Goal: Check status: Check status

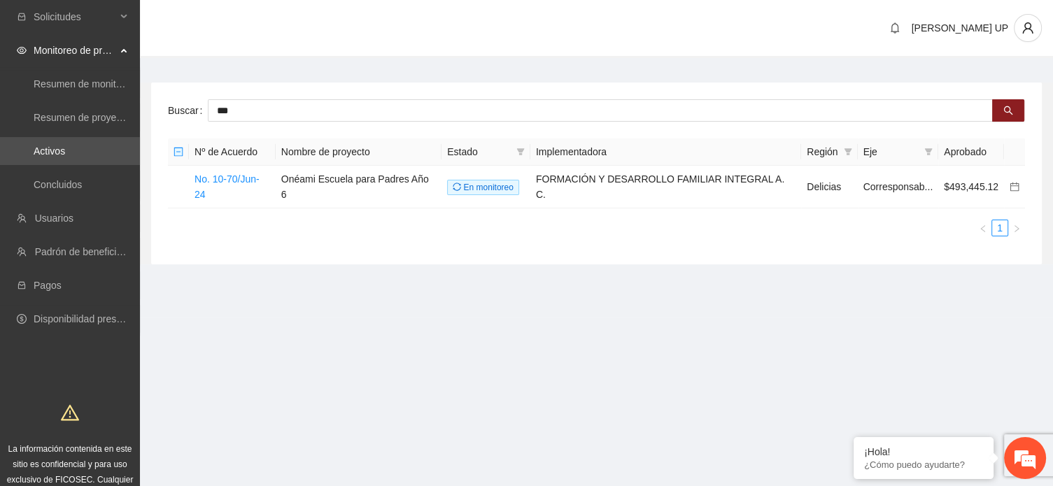
click at [308, 114] on input "***" at bounding box center [600, 110] width 785 height 22
type input "**"
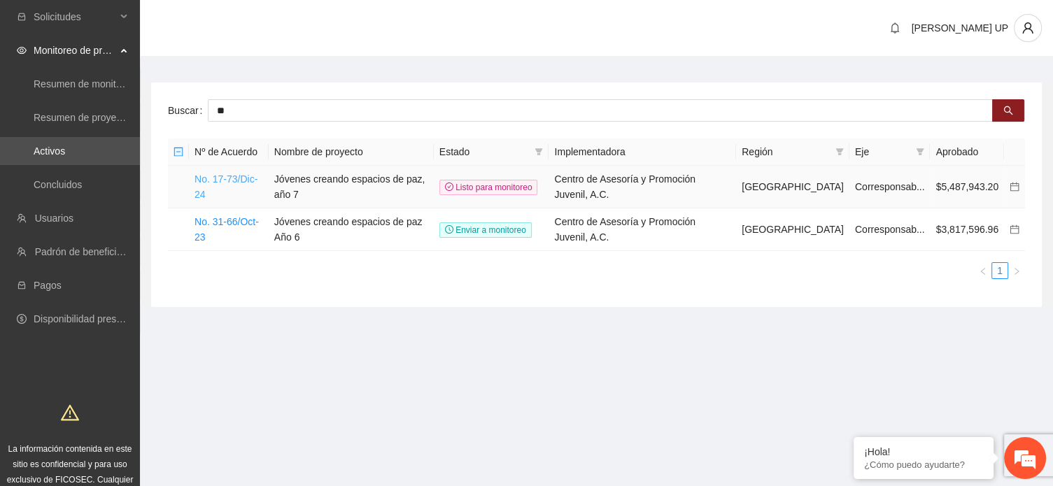
click at [246, 181] on link "No. 17-73/Dic-24" at bounding box center [225, 186] width 63 height 27
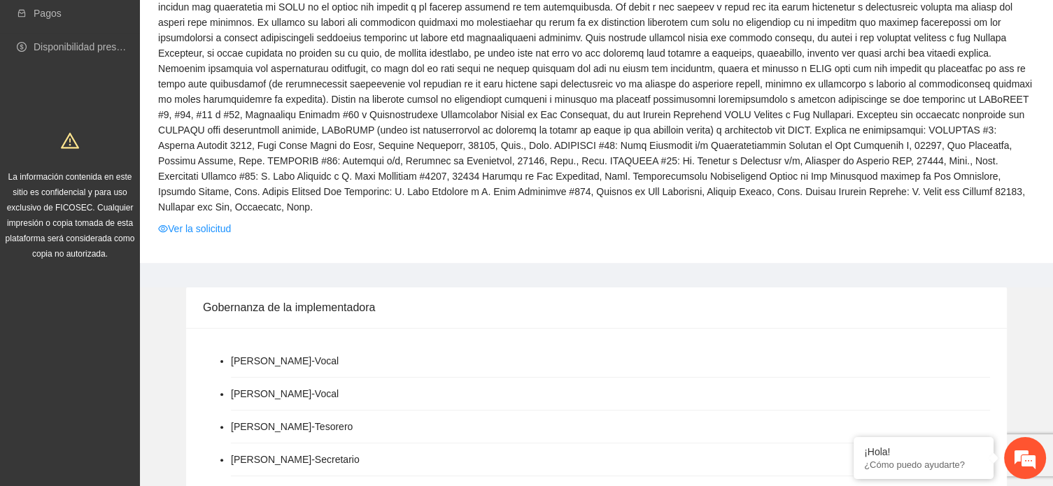
scroll to position [280, 0]
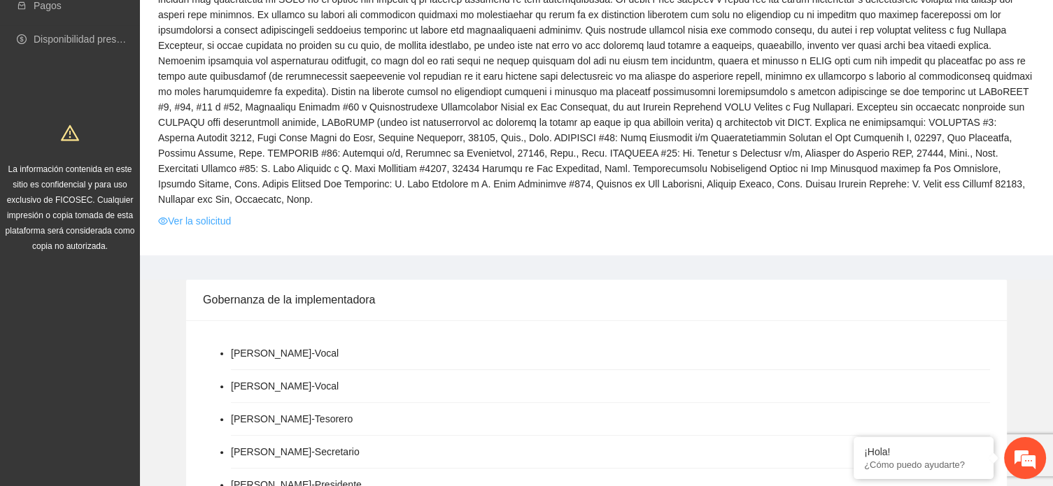
click at [215, 213] on link "Ver la solicitud" at bounding box center [194, 220] width 73 height 15
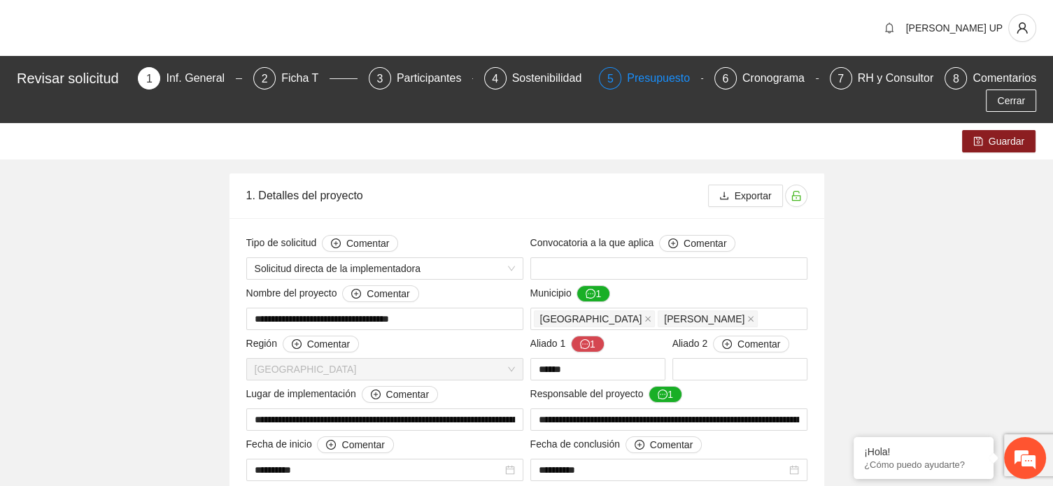
click at [678, 80] on div "Presupuesto" at bounding box center [664, 78] width 74 height 22
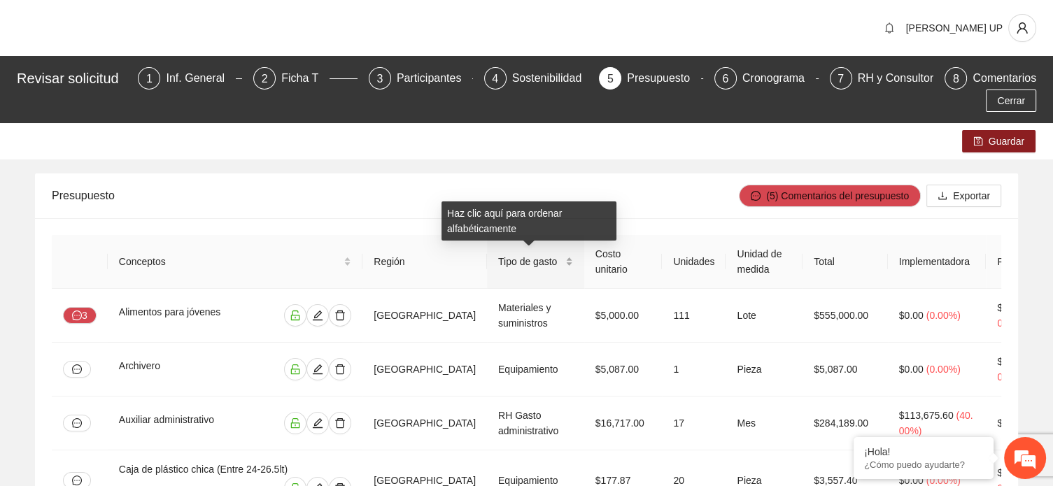
click at [501, 261] on span "Tipo de gasto" at bounding box center [530, 261] width 64 height 15
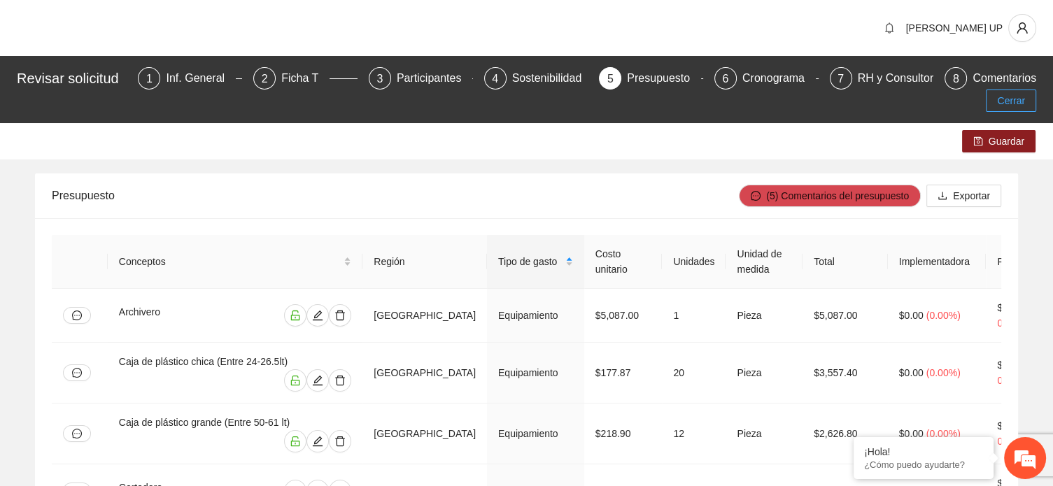
click at [1018, 99] on span "Cerrar" at bounding box center [1011, 100] width 28 height 15
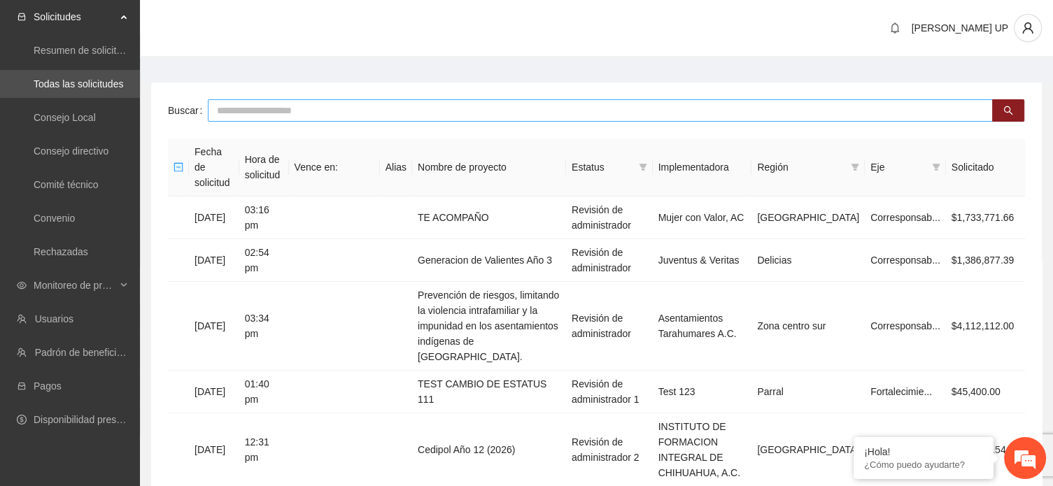
click at [241, 106] on input "text" at bounding box center [600, 110] width 785 height 22
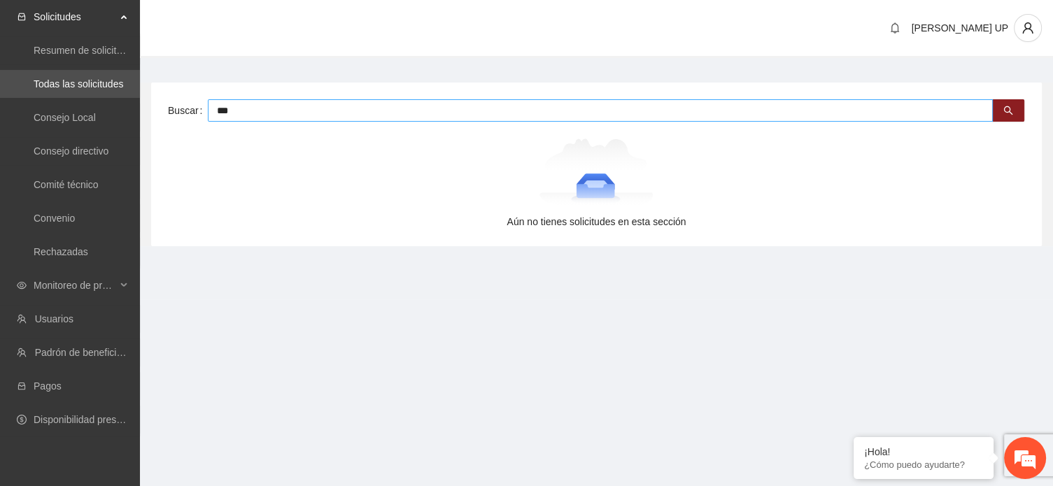
type input "***"
click at [45, 290] on span "Monitoreo de proyectos" at bounding box center [75, 285] width 83 height 28
click at [52, 383] on link "Activos" at bounding box center [49, 385] width 31 height 11
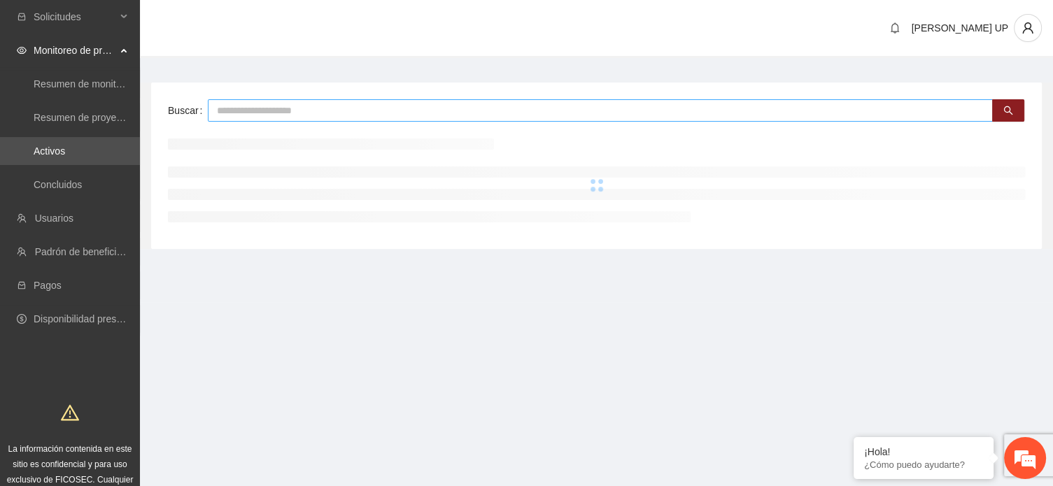
click at [252, 111] on input "text" at bounding box center [600, 110] width 785 height 22
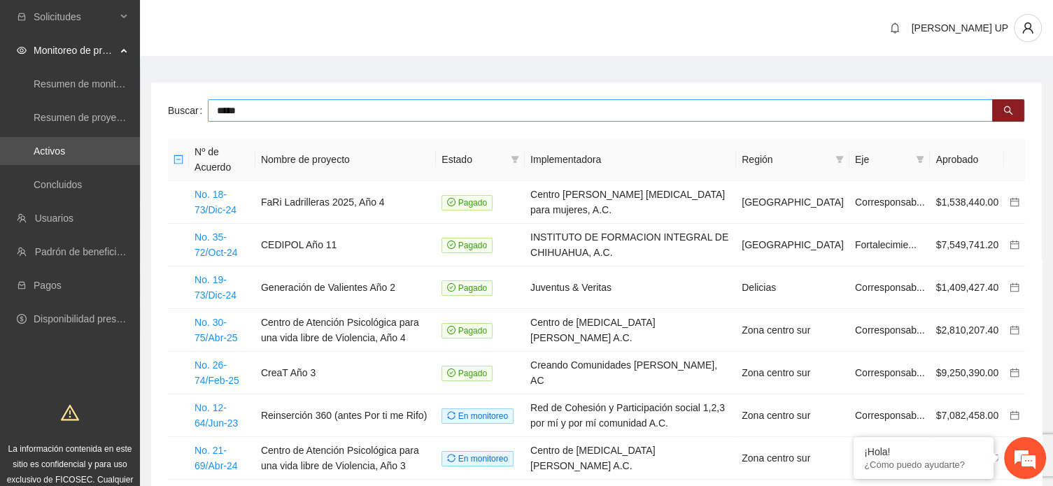
type input "*****"
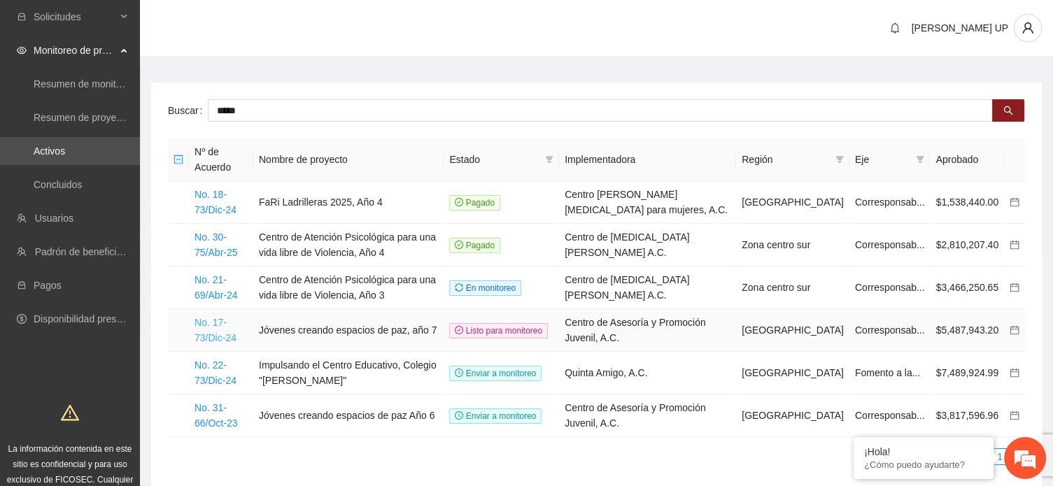
click at [224, 334] on link "No. 17-73/Dic-24" at bounding box center [215, 330] width 42 height 27
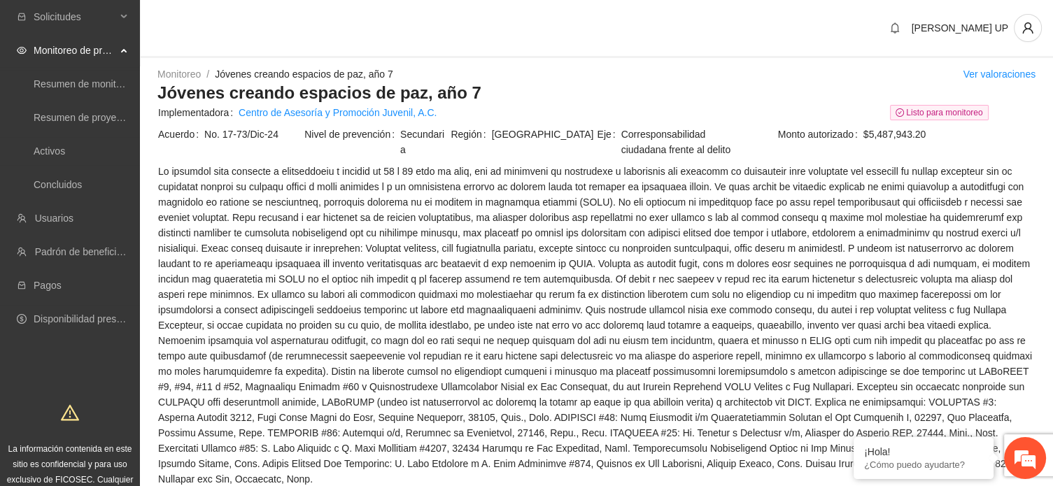
scroll to position [350, 0]
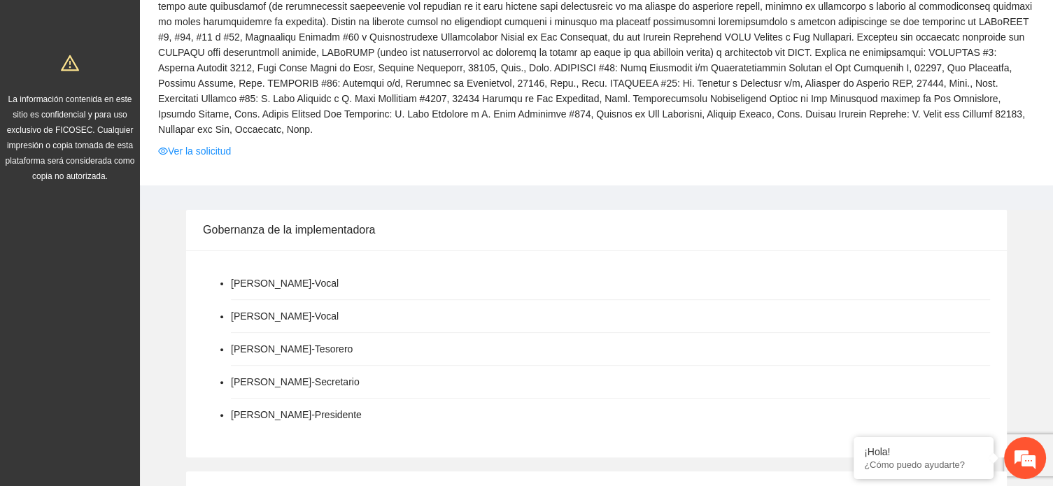
click at [194, 144] on td "Ver la solicitud" at bounding box center [596, 154] width 878 height 22
click at [196, 143] on link "Ver la solicitud" at bounding box center [194, 150] width 73 height 15
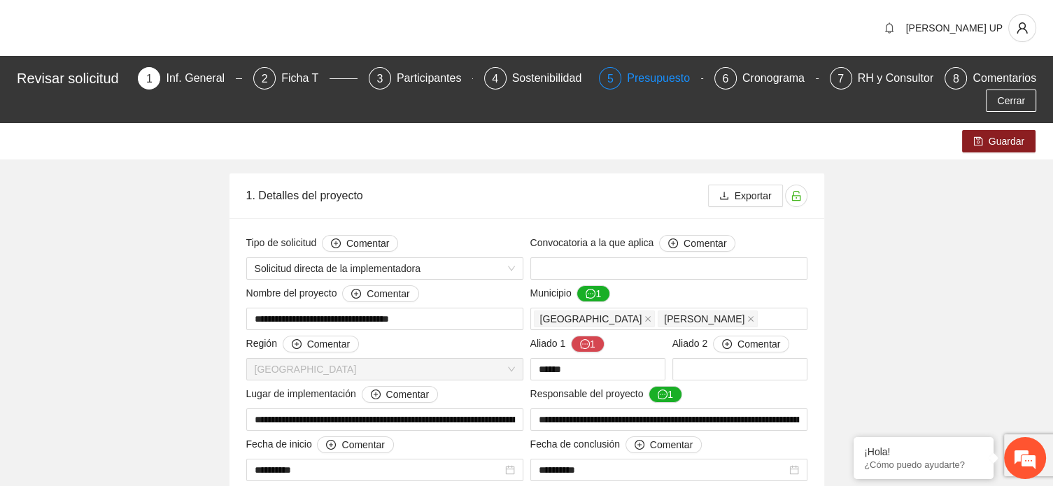
click at [657, 77] on div "Presupuesto" at bounding box center [664, 78] width 74 height 22
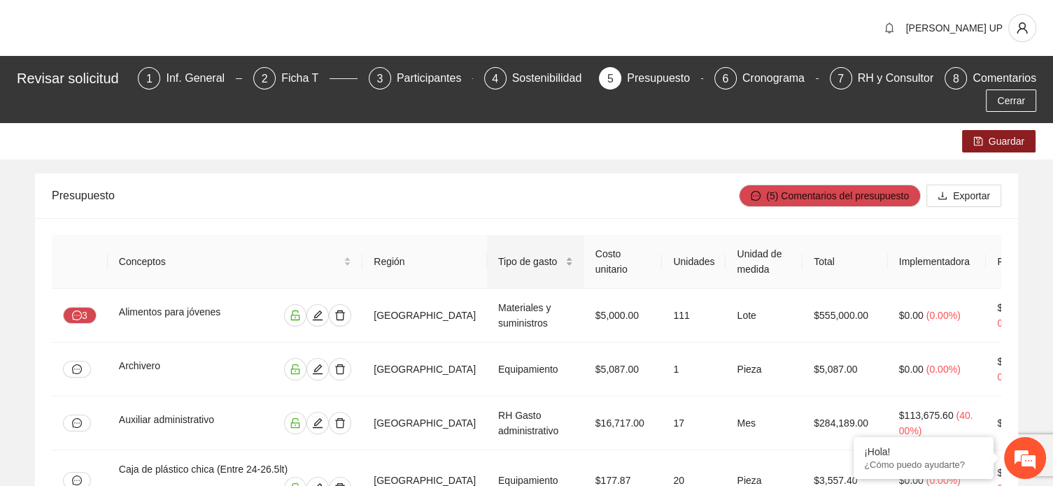
click at [504, 261] on span "Tipo de gasto" at bounding box center [530, 261] width 64 height 15
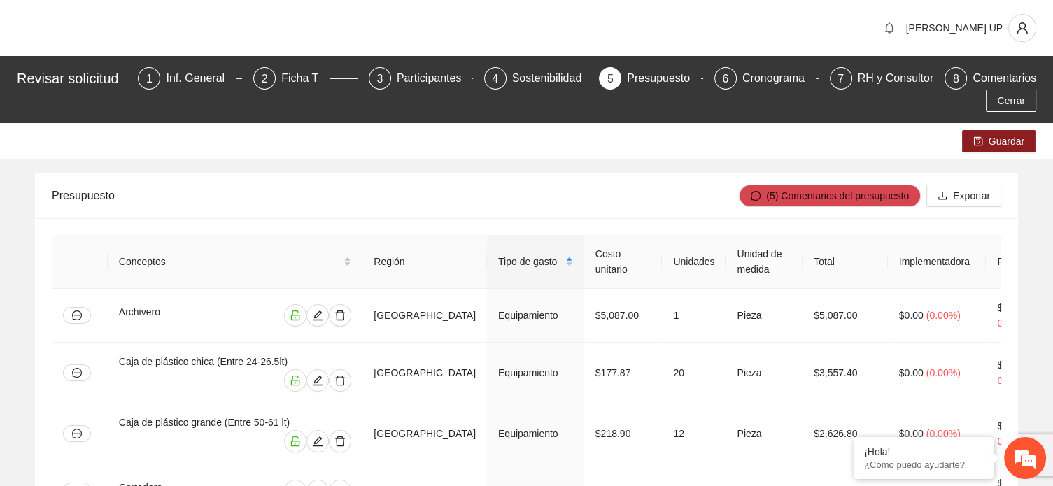
click at [285, 92] on div "Cerrar" at bounding box center [526, 101] width 1026 height 22
click at [283, 85] on div "2 Ficha T" at bounding box center [305, 78] width 104 height 22
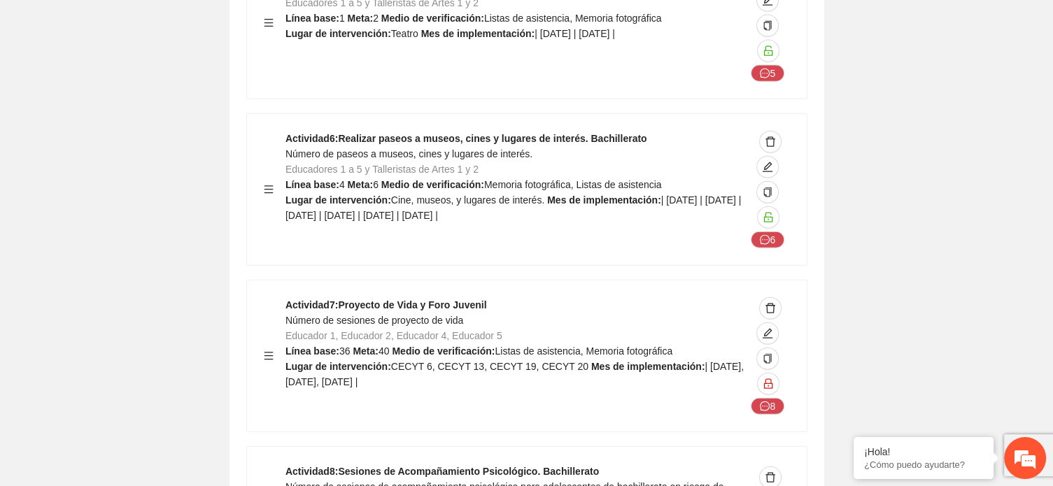
scroll to position [3548, 0]
